Goal: Transaction & Acquisition: Purchase product/service

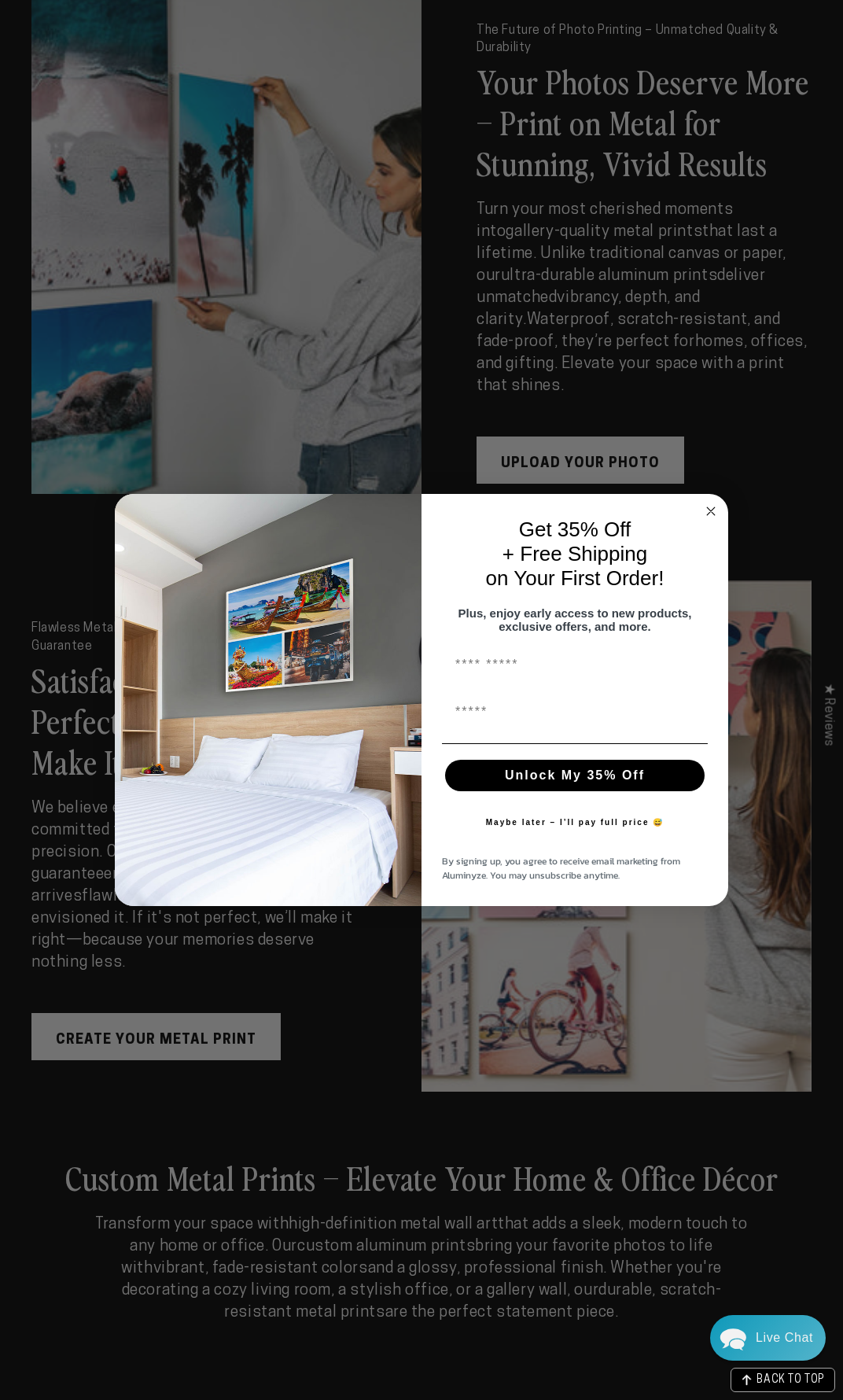
scroll to position [2990, 0]
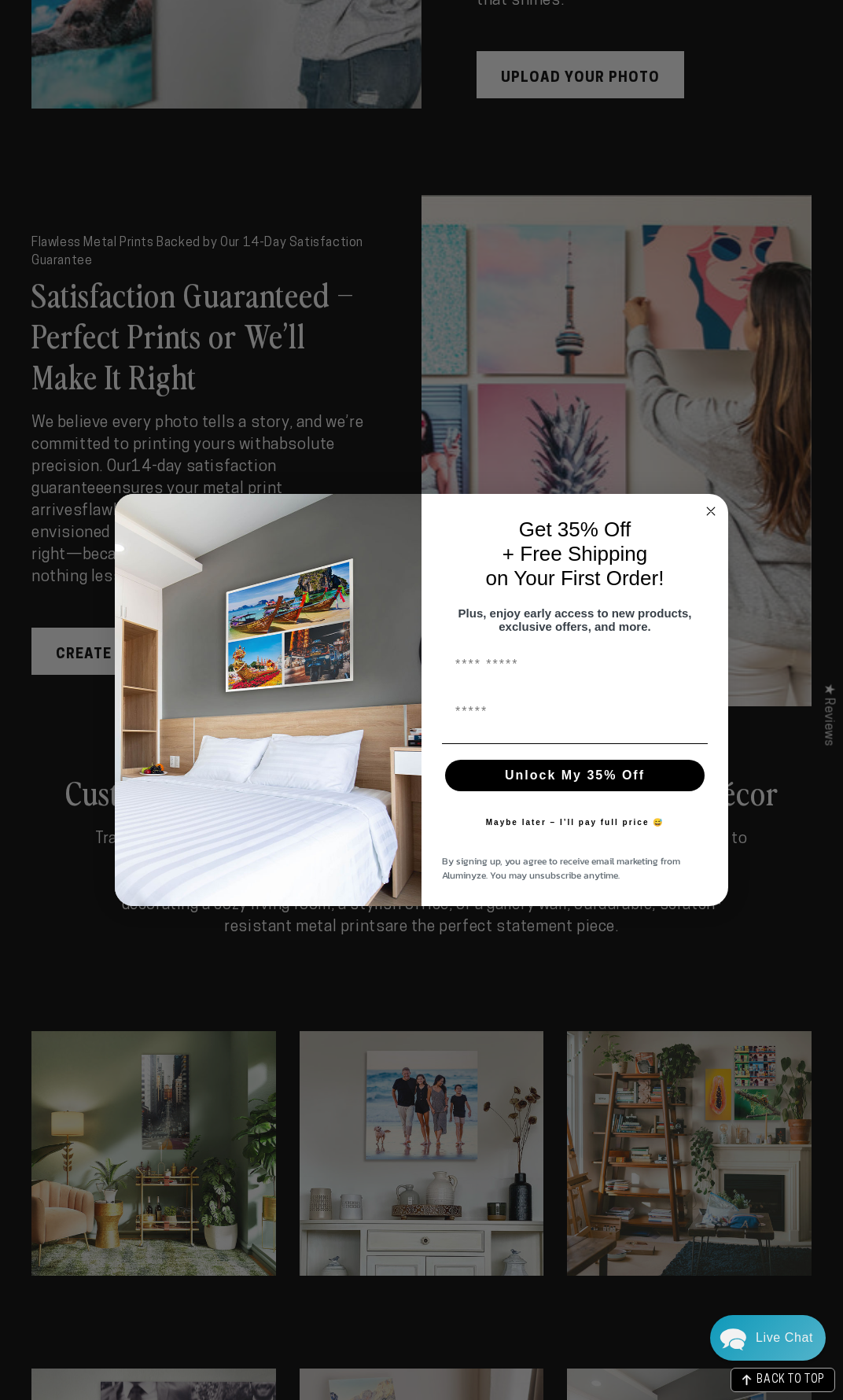
click at [707, 508] on circle "Close dialog" at bounding box center [711, 511] width 18 height 18
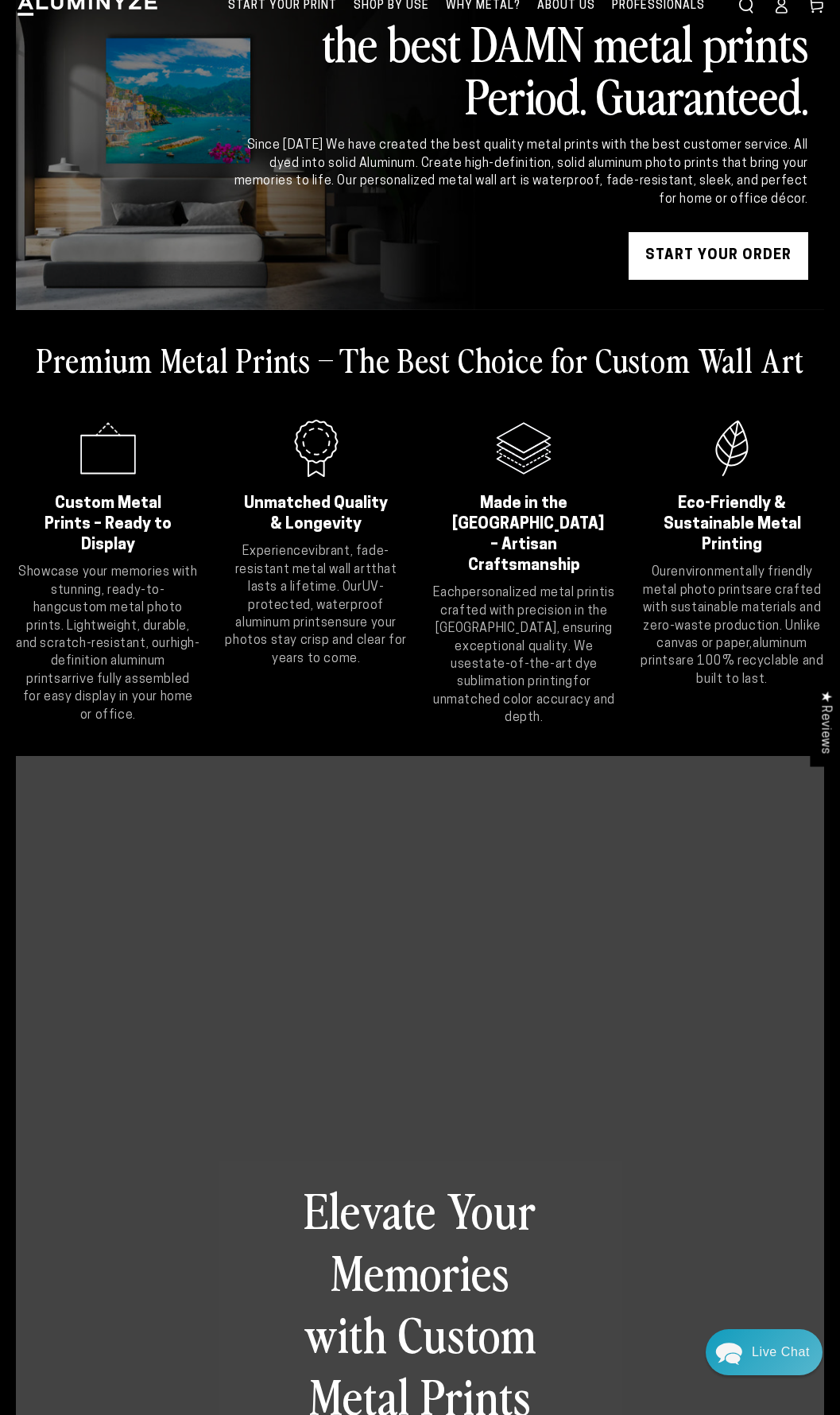
scroll to position [0, 0]
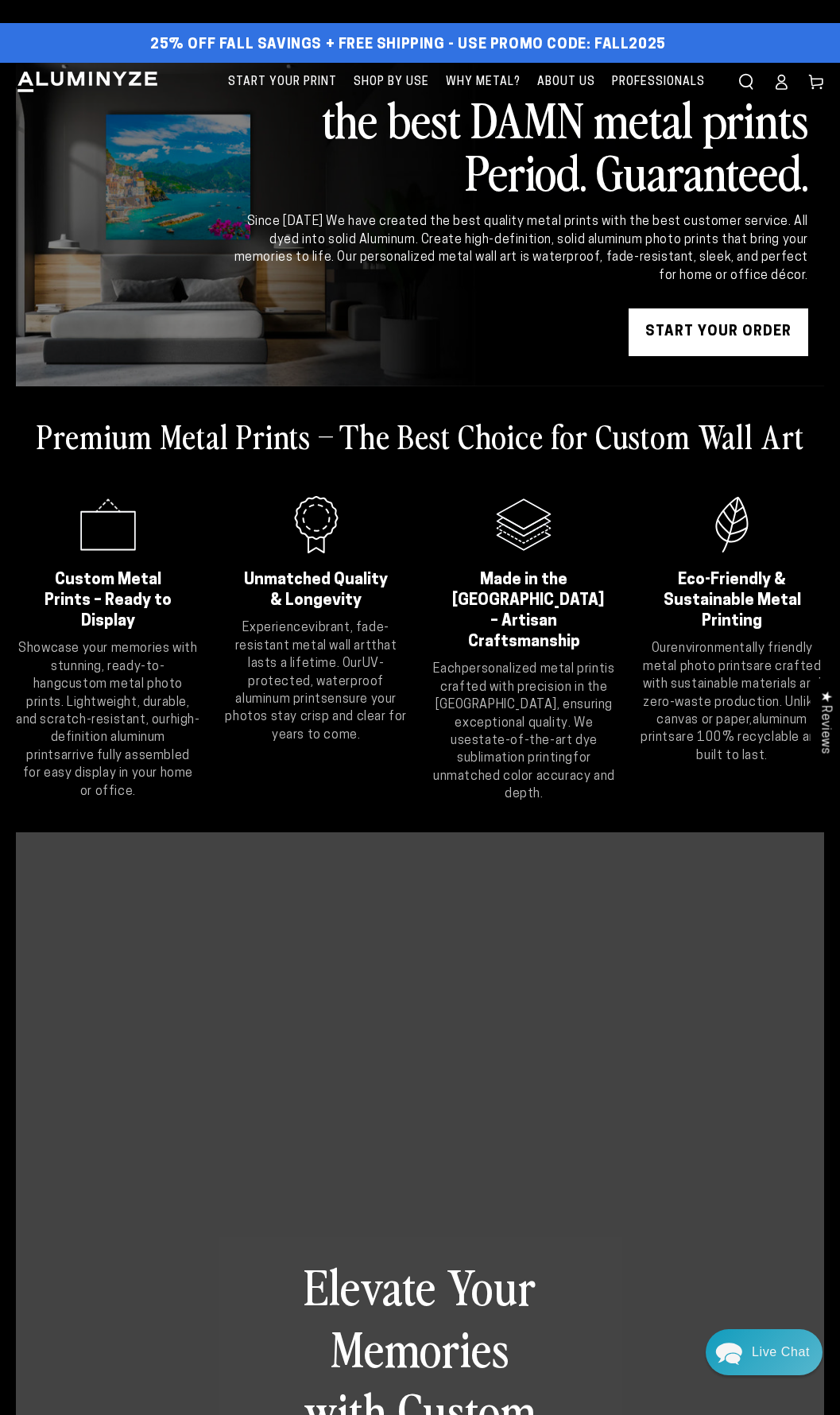
click at [717, 335] on link "START YOUR Order" at bounding box center [718, 332] width 179 height 48
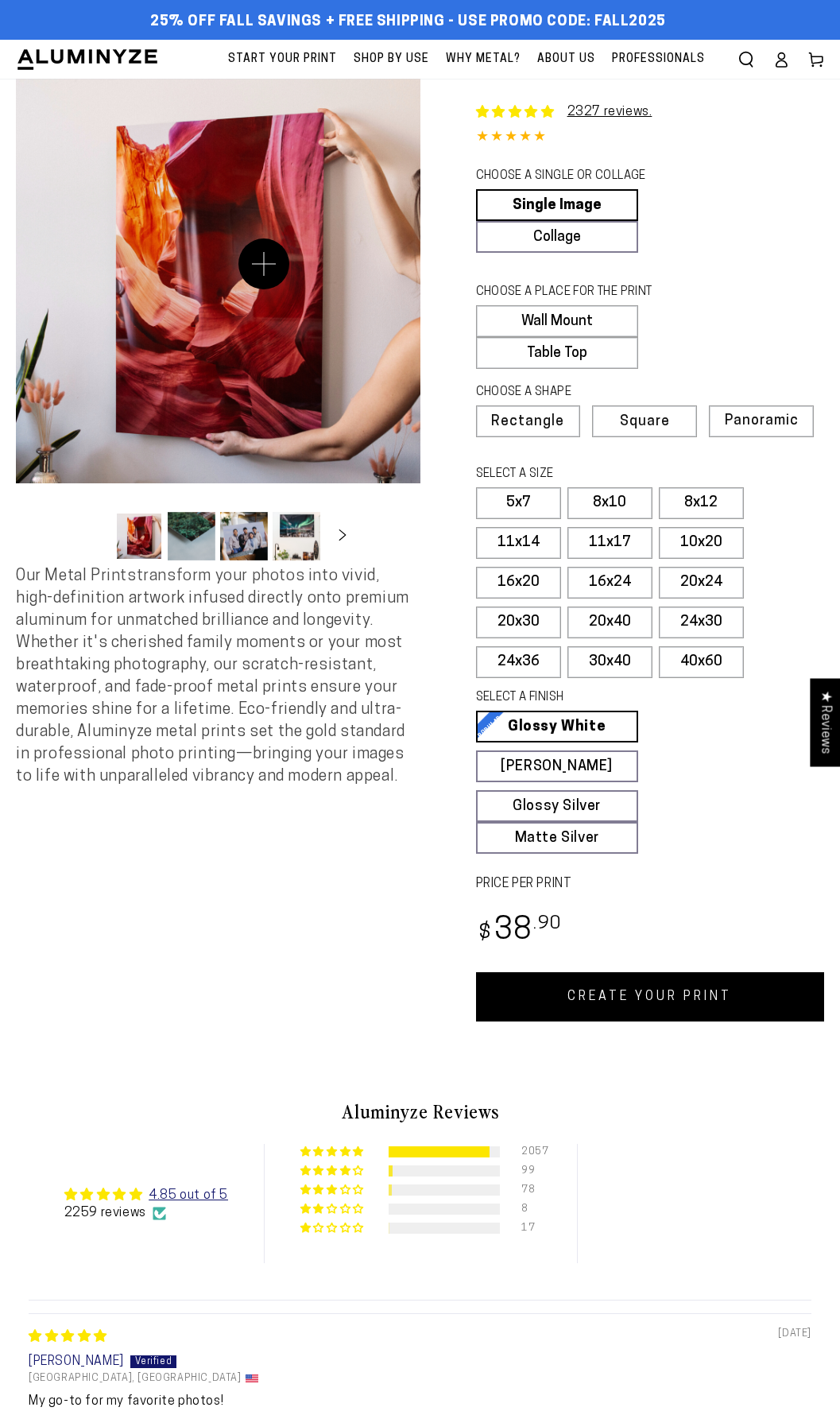
select select "**********"
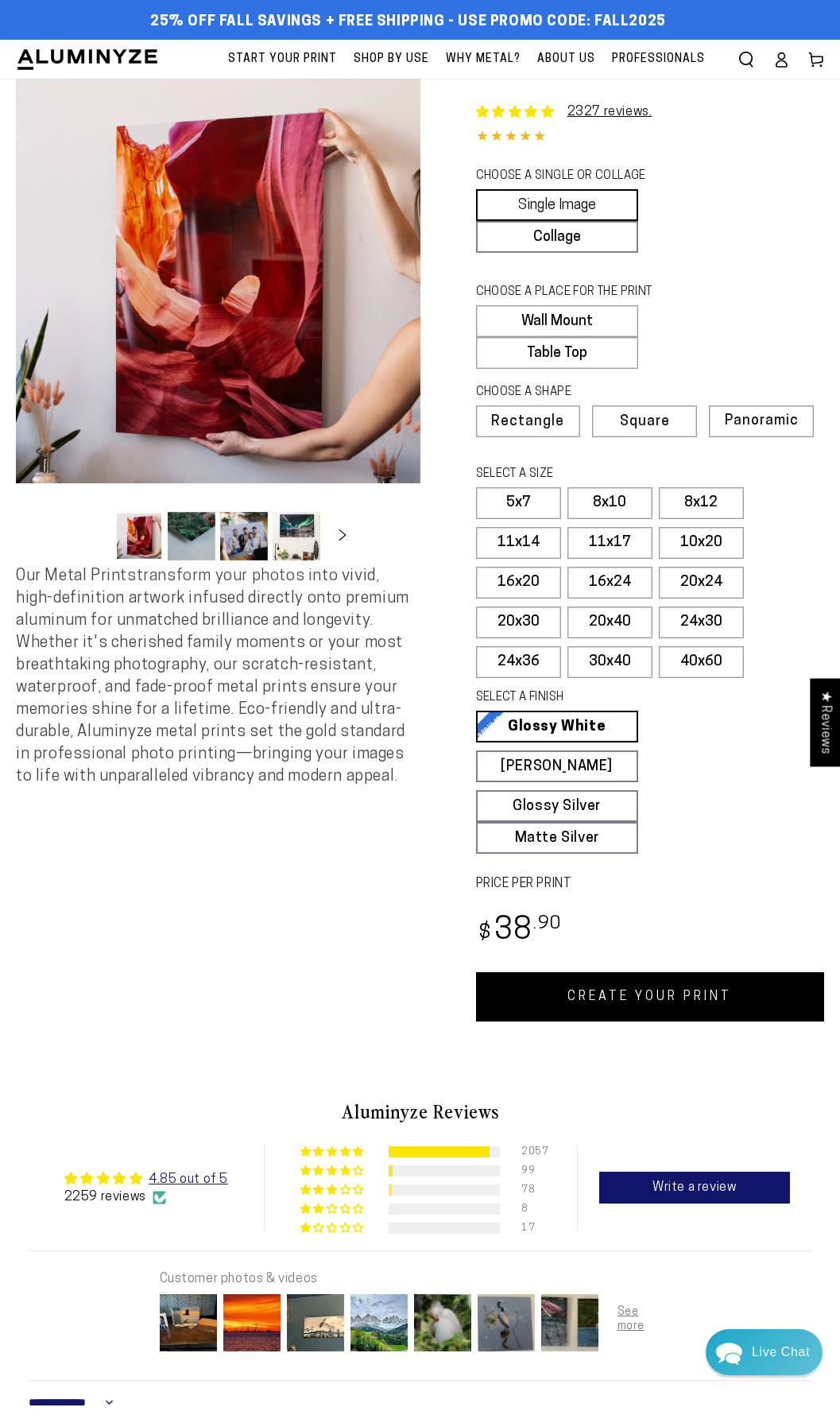
click at [576, 212] on link "Single Image" at bounding box center [557, 205] width 163 height 32
click at [634, 427] on span "Square" at bounding box center [645, 422] width 48 height 14
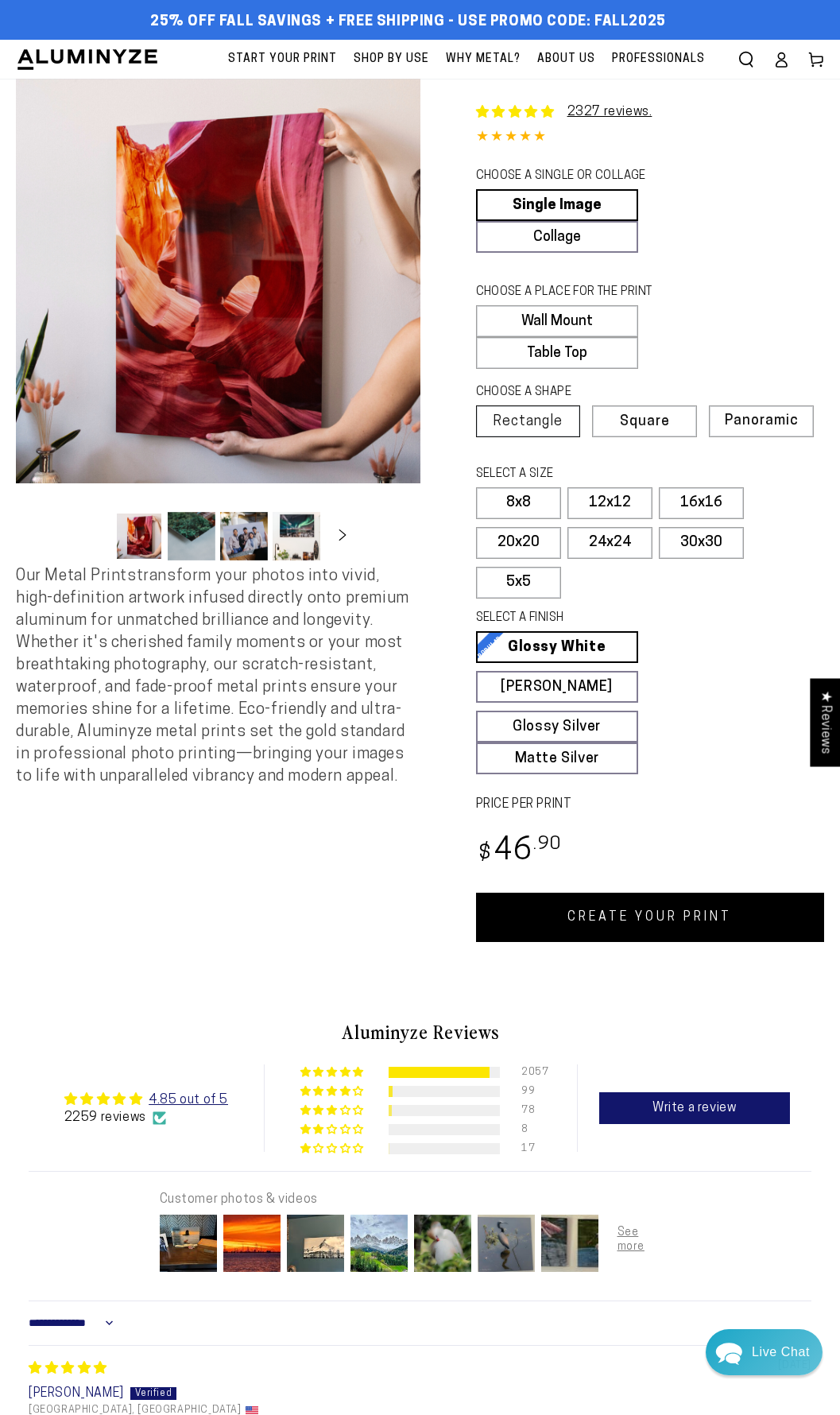
click at [550, 426] on span "Rectangle" at bounding box center [528, 422] width 70 height 14
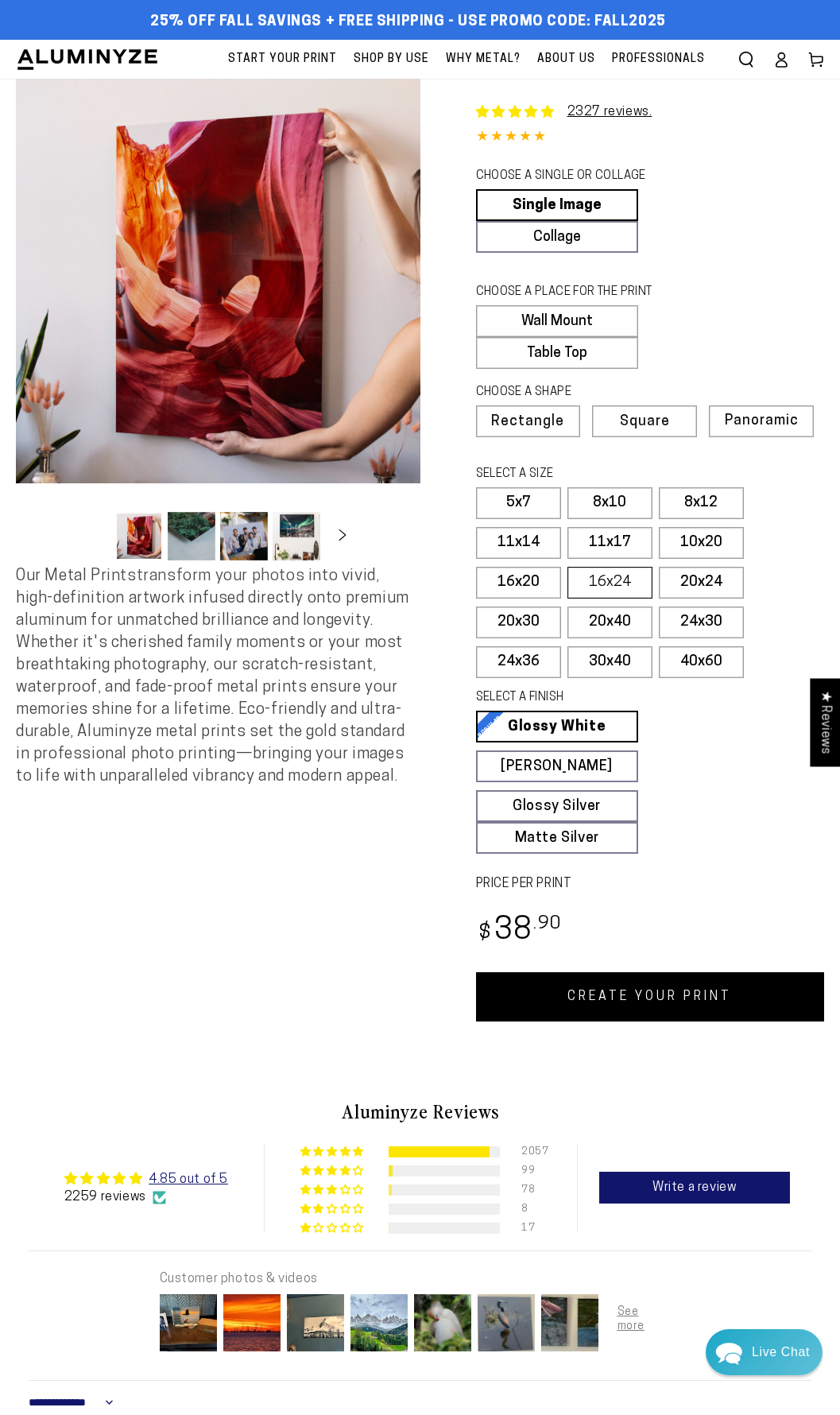
click at [641, 593] on label "16x24" at bounding box center [610, 583] width 86 height 32
click at [161, 957] on div "Skip to product information Open media 1 in modal Open media 2 in modal Open me…" at bounding box center [218, 550] width 405 height 942
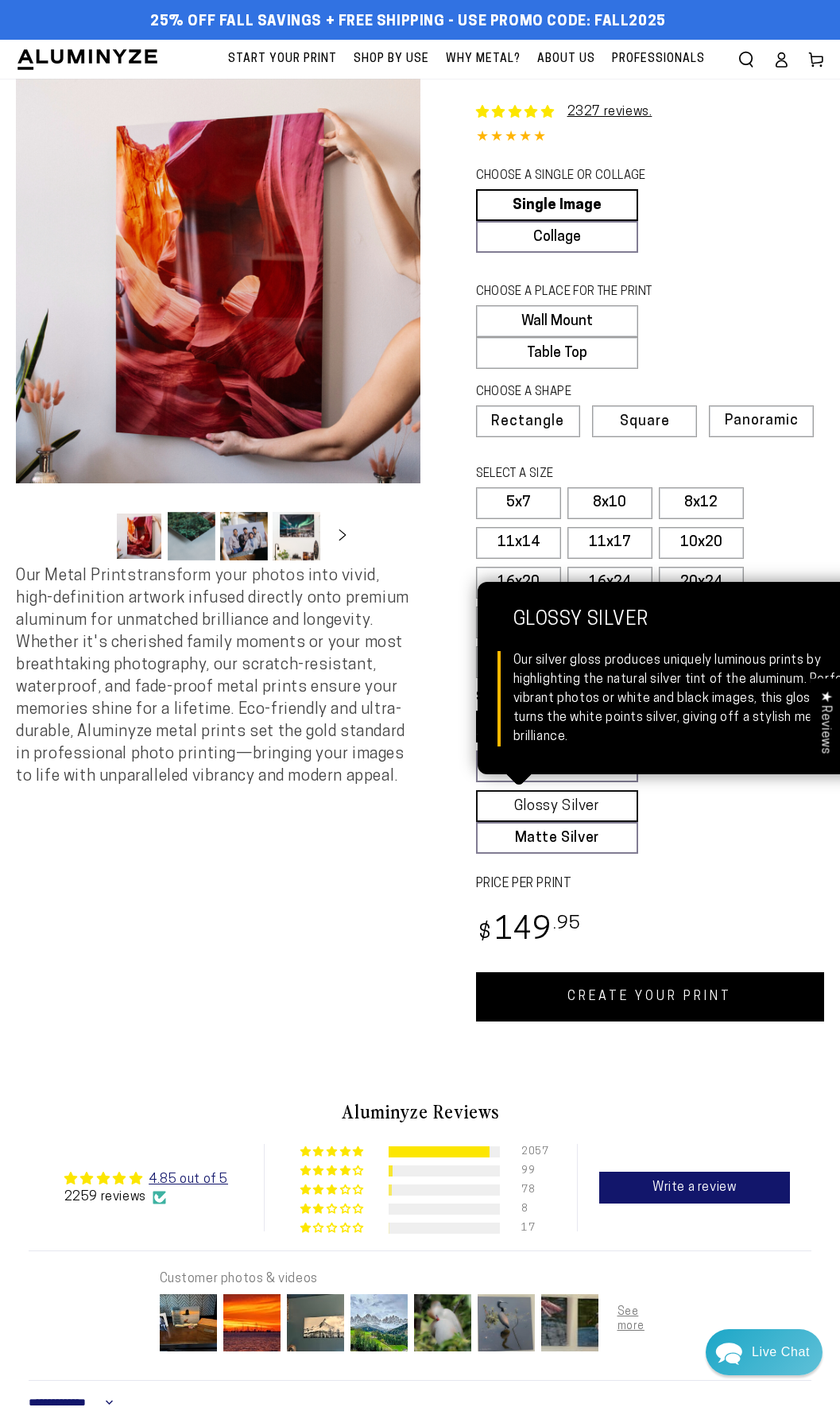
click at [605, 808] on link "Glossy Silver Glossy Silver Our silver gloss produces uniquely luminous prints …" at bounding box center [557, 806] width 163 height 32
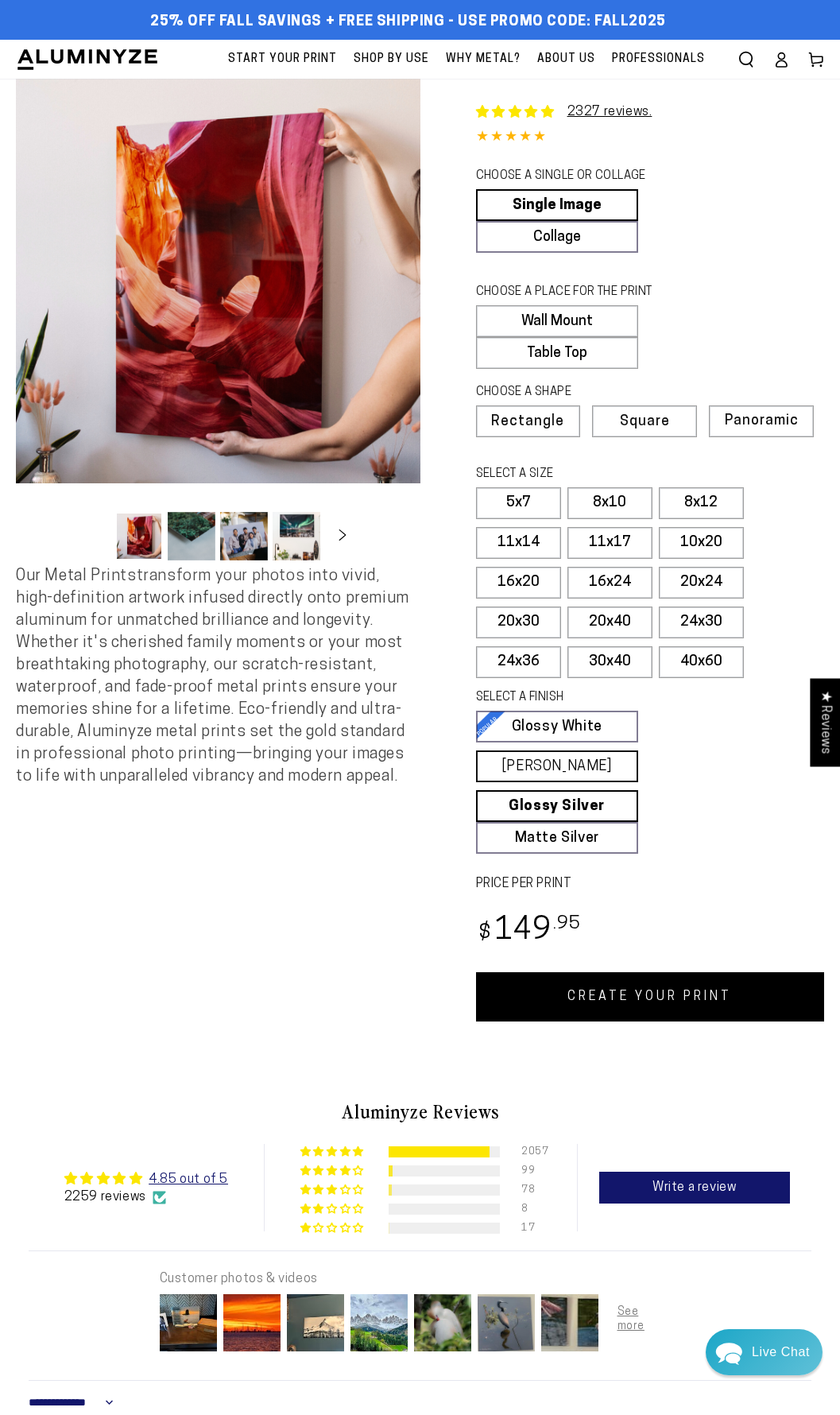
drag, startPoint x: 701, startPoint y: 798, endPoint x: 620, endPoint y: 765, distance: 87.5
click at [716, 801] on fieldset "SELECT A FINISH Learn more Glossy White Glossy White Our bright white glossy su…" at bounding box center [646, 771] width 338 height 164
click at [637, 735] on span "Matte White Our matte white surface offers a flatter tone and slightly less col…" at bounding box center [557, 707] width 159 height 55
click at [643, 425] on span "Square" at bounding box center [645, 422] width 48 height 14
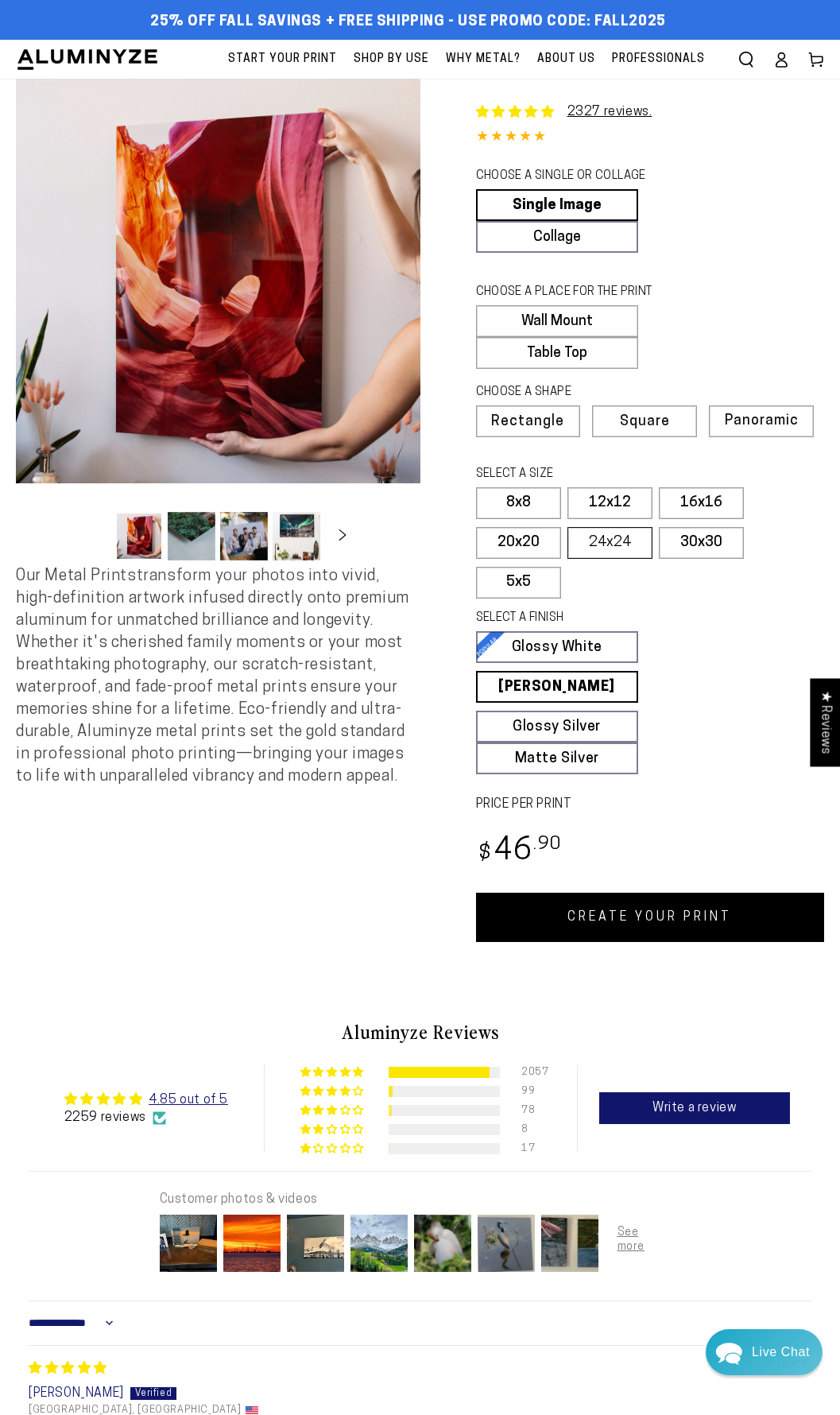
click at [619, 551] on label "24x24" at bounding box center [610, 543] width 86 height 32
click at [540, 433] on label "Rectangle" at bounding box center [529, 422] width 105 height 32
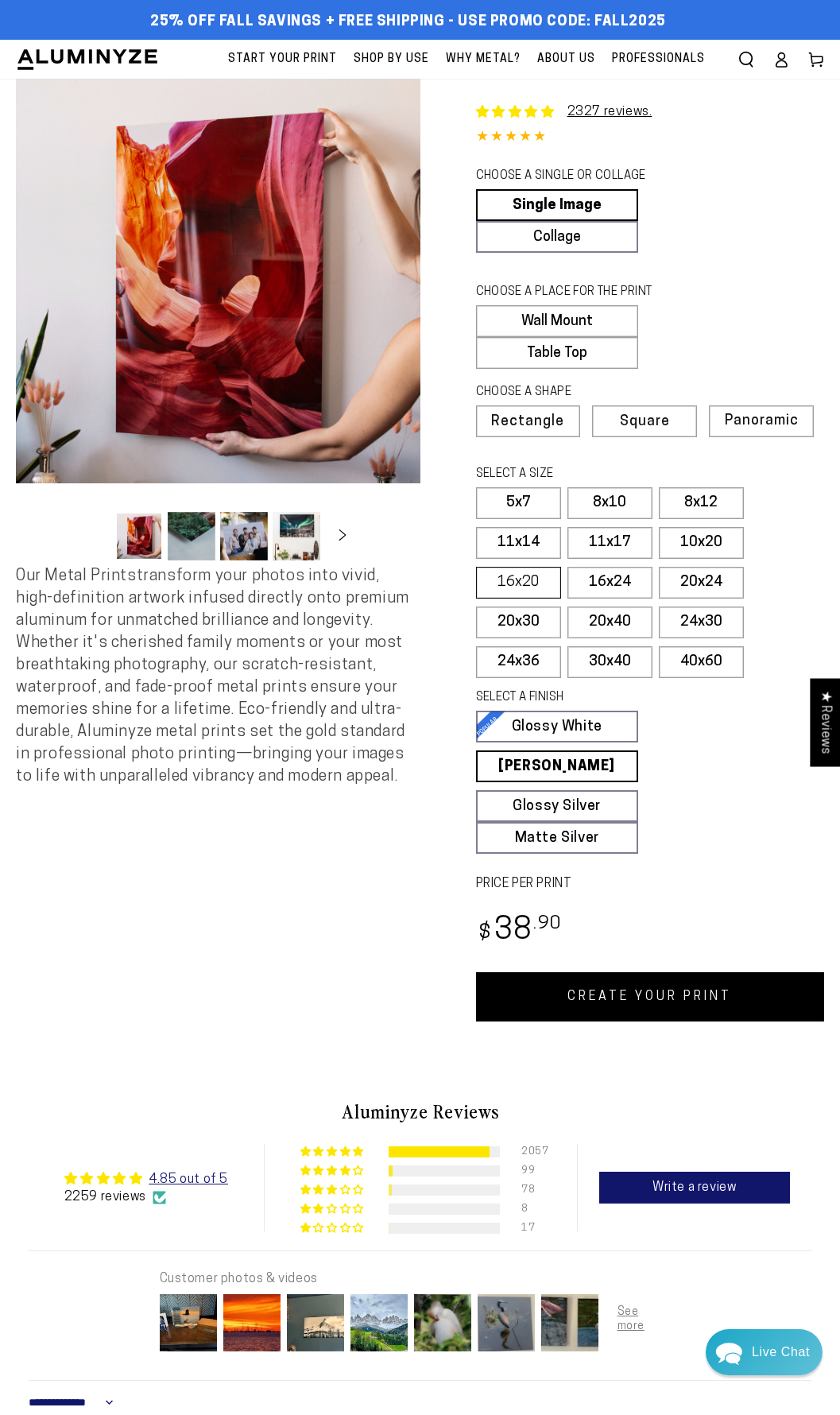
drag, startPoint x: 631, startPoint y: 579, endPoint x: 481, endPoint y: 596, distance: 151.0
click at [630, 580] on label "16x24" at bounding box center [610, 583] width 86 height 32
click at [690, 999] on link "CREATE YOUR PRINT" at bounding box center [650, 997] width 349 height 49
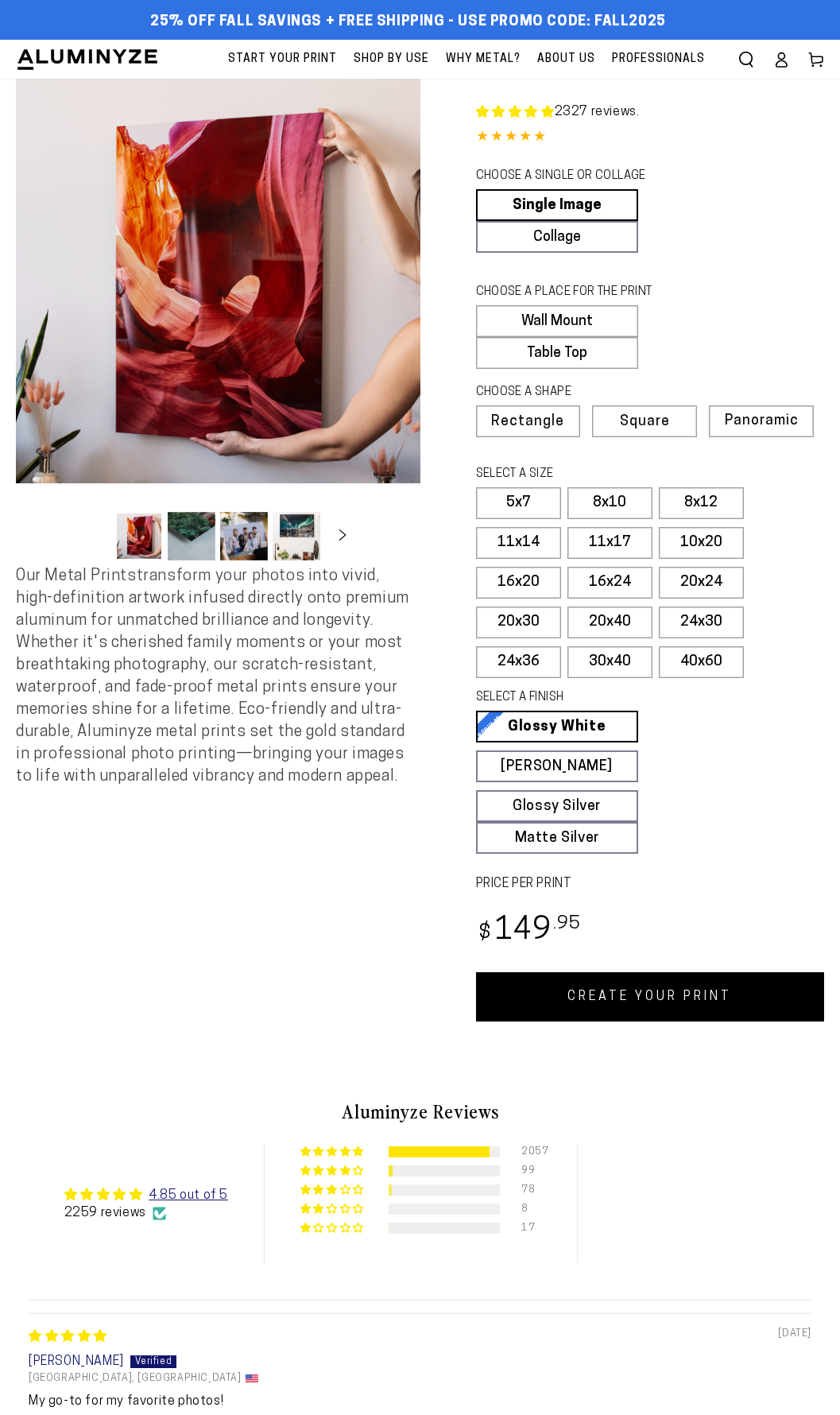
select select "**********"
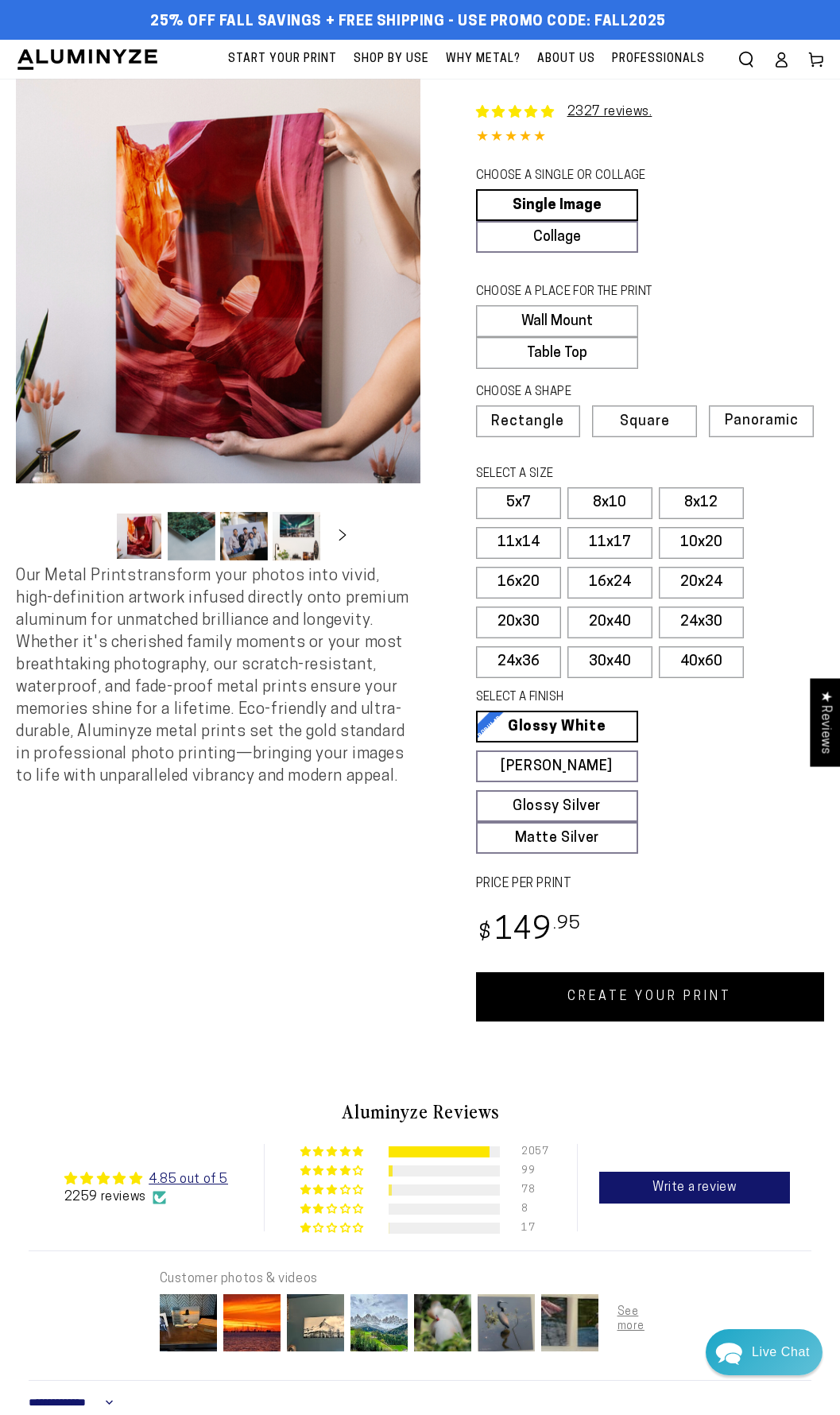
click at [688, 1005] on link "CREATE YOUR PRINT" at bounding box center [650, 997] width 349 height 49
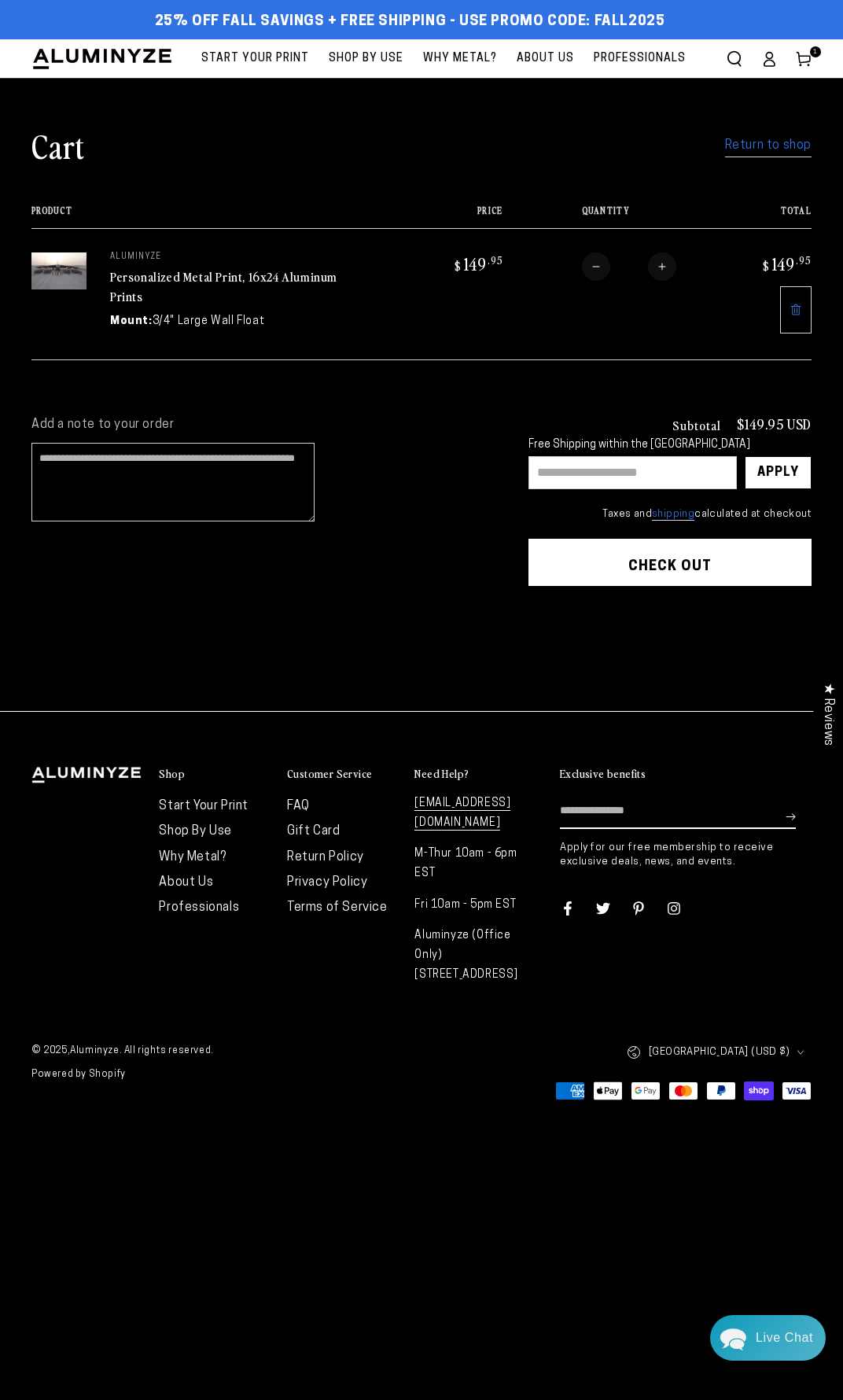
click at [616, 553] on button "Check out" at bounding box center [670, 562] width 283 height 47
